Goal: Obtain resource: Download file/media

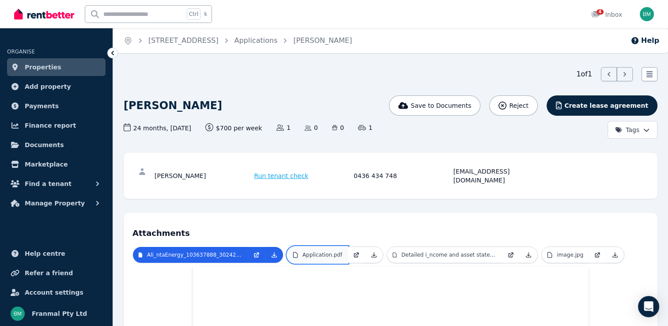
click at [330, 251] on p "Application.pdf" at bounding box center [323, 254] width 40 height 7
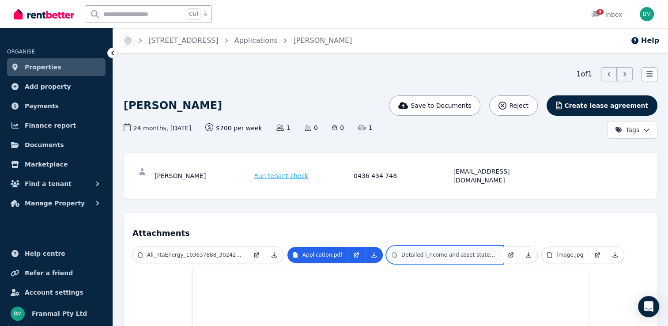
click at [459, 251] on p "Detailed i_ncome and asset statement.pdf" at bounding box center [449, 254] width 95 height 7
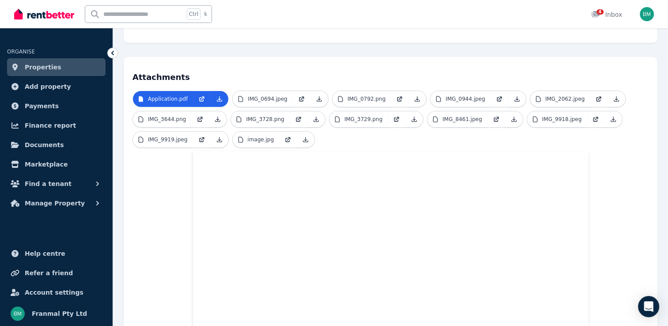
scroll to position [88, 0]
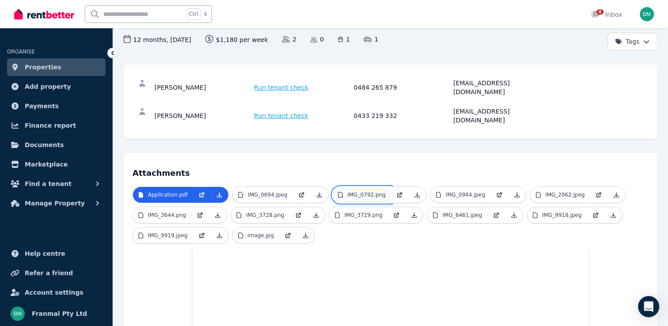
click at [369, 191] on p "IMG_0792.png" at bounding box center [367, 194] width 38 height 7
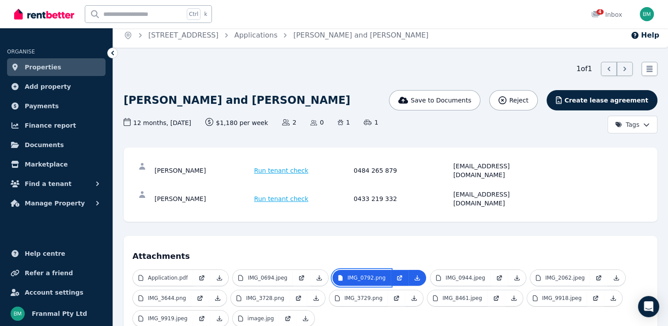
scroll to position [0, 0]
